Goal: Task Accomplishment & Management: Complete application form

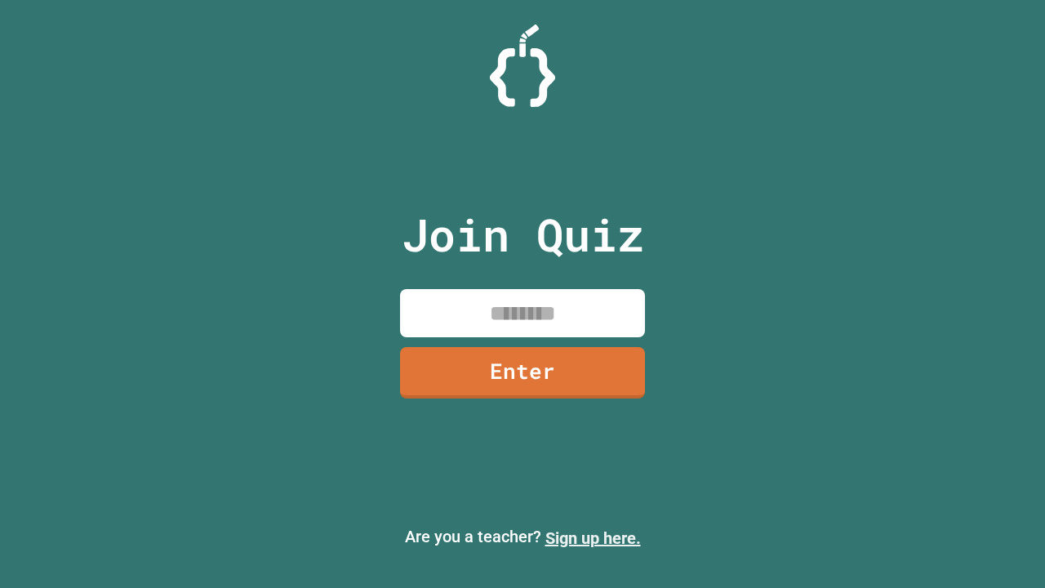
click at [593, 538] on link "Sign up here." at bounding box center [594, 538] width 96 height 20
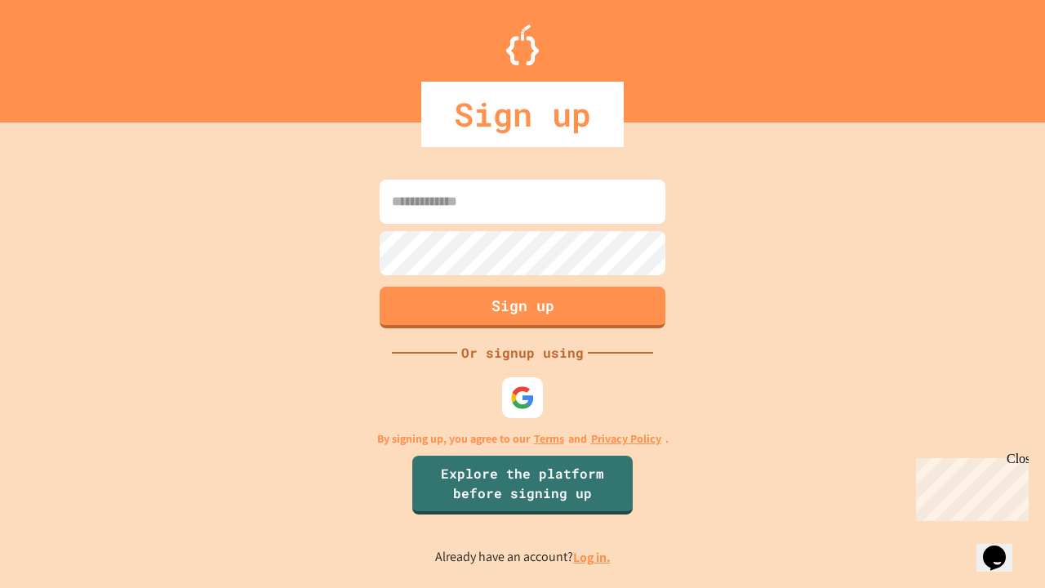
click at [593, 557] on link "Log in." at bounding box center [592, 557] width 38 height 17
